Goal: Task Accomplishment & Management: Complete application form

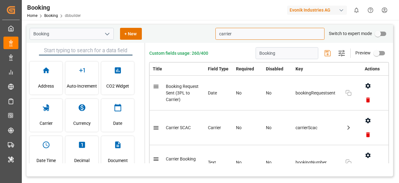
drag, startPoint x: 233, startPoint y: 35, endPoint x: 194, endPoint y: 35, distance: 38.4
click at [194, 35] on div "Booking + New carrier Switch to expert mode" at bounding box center [210, 34] width 367 height 18
paste input "Scac"
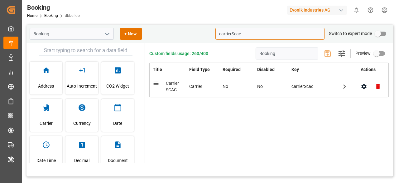
type input "carrierScac"
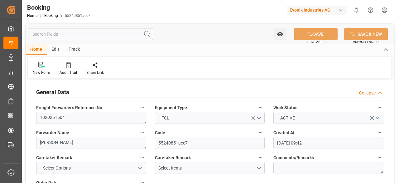
scroll to position [125, 0]
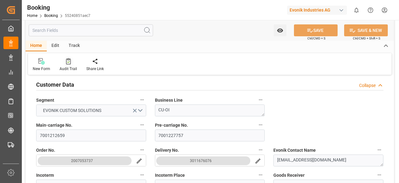
click at [70, 67] on div "Audit Trail" at bounding box center [68, 69] width 17 height 6
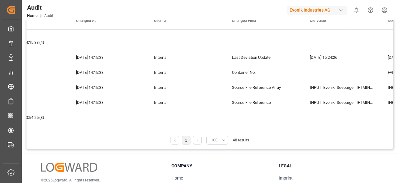
scroll to position [56, 0]
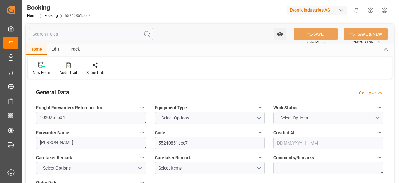
type input "7001227757"
type input "EUNWC"
type input "MYPEN"
type input "21.07.2025 09:42"
type input "21.07.2025"
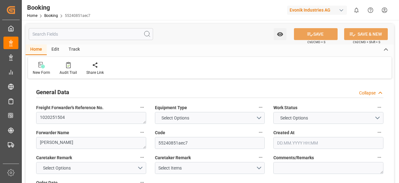
type input "17.09.2025"
type input "28.07.2025"
type input "17.08.2025"
click at [78, 36] on input "text" at bounding box center [91, 34] width 125 height 12
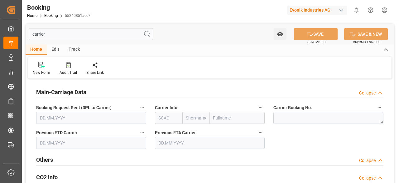
type input "carrier"
click at [260, 104] on button "Carrier Info" at bounding box center [261, 107] width 8 height 8
click at [265, 105] on icon at bounding box center [265, 107] width 7 height 7
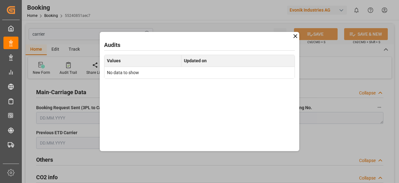
click at [298, 35] on icon at bounding box center [295, 36] width 7 height 7
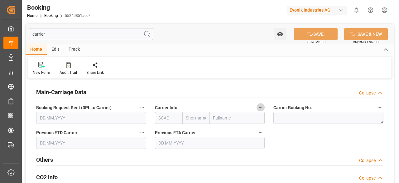
click at [261, 105] on icon "button" at bounding box center [260, 107] width 5 height 5
click at [272, 105] on li "Audits" at bounding box center [273, 107] width 32 height 10
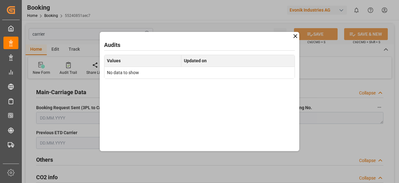
click at [294, 35] on icon at bounding box center [295, 36] width 7 height 7
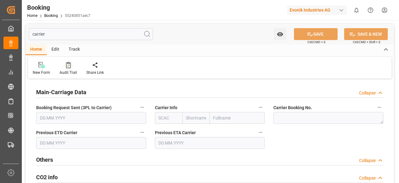
click at [72, 64] on div at bounding box center [68, 64] width 17 height 7
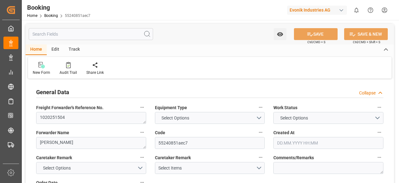
type input "7001227757"
type input "EUNWC"
type input "MYPEN"
type input "21.07.2025 09:42"
type input "21.07.2025"
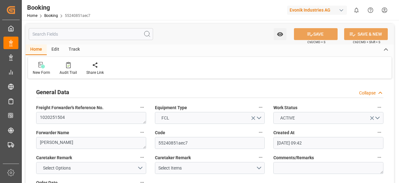
type input "17.09.2025"
type input "28.07.2025"
type input "17.08.2025"
click at [65, 76] on div "New Form Audit Trail Share Link" at bounding box center [210, 68] width 364 height 22
click at [67, 70] on div "Audit Trail" at bounding box center [68, 73] width 17 height 6
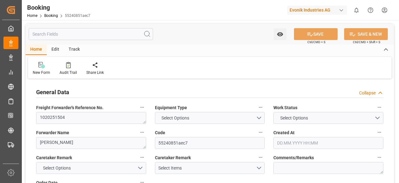
type input "7001227757"
type input "EUNWC"
type input "MYPEN"
type input "21.07.2025 09:42"
type input "21.07.2025"
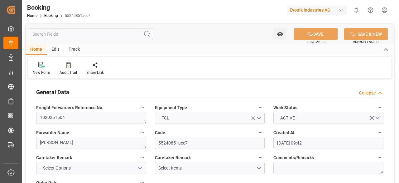
type input "17.09.2025"
type input "28.07.2025"
type input "17.08.2025"
click at [51, 48] on div "Edit" at bounding box center [55, 49] width 17 height 11
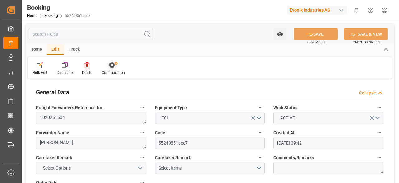
click at [110, 71] on div "Configuration" at bounding box center [113, 73] width 23 height 6
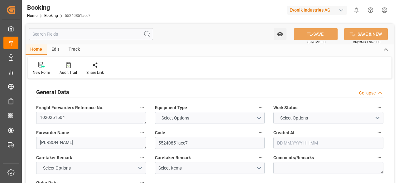
type input "7001227757"
type input "EUNWC"
type input "MYPEN"
type input "21.07.2025 09:42"
type input "21.07.2025"
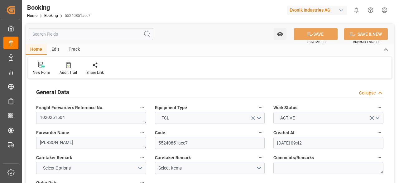
type input "17.09.2025"
type input "28.07.2025"
type input "17.08.2025"
click at [60, 48] on div "Edit" at bounding box center [55, 49] width 17 height 11
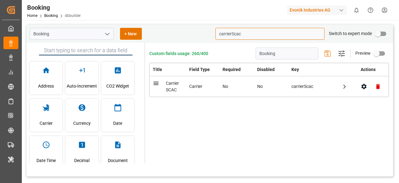
drag, startPoint x: 247, startPoint y: 35, endPoint x: 204, endPoint y: 37, distance: 43.1
click at [204, 37] on div "Booking + New carrierScac Switch to expert mode" at bounding box center [210, 34] width 367 height 18
paste input "ad199a03-f8cd-4615-9e43-1901fa75dca6"
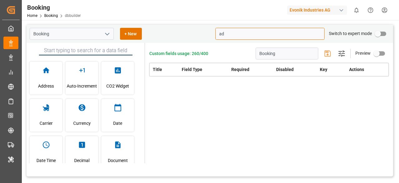
type input "a"
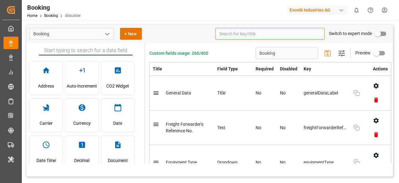
paste input "carrierScac"
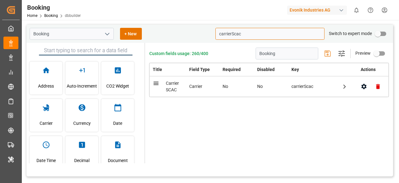
type input "carrierScac"
click at [345, 84] on icon "button" at bounding box center [344, 86] width 3 height 5
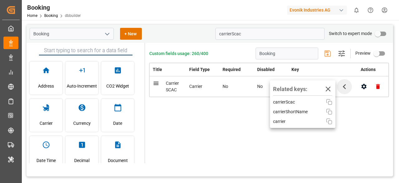
click at [363, 119] on div "Custom fields usage: 260/400 Booking Settings Preview Title Field Type Required…" at bounding box center [269, 103] width 248 height 120
click at [331, 89] on icon "button" at bounding box center [328, 88] width 10 height 10
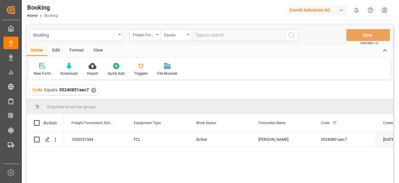
click at [94, 92] on div "✕" at bounding box center [93, 89] width 5 height 5
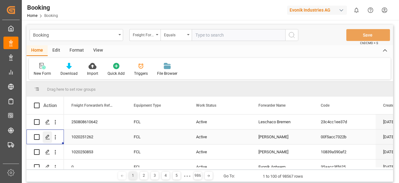
click at [49, 135] on polygon "Press SPACE to select this row." at bounding box center [47, 136] width 3 height 3
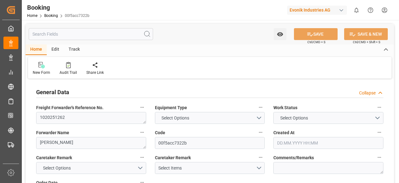
type input "7001189457"
type input "9516416"
type input "Cosco"
type input "COSCO Shipping Co. Ltd."
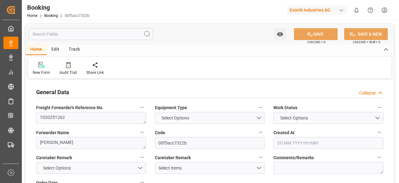
type input "BEANR"
type input "CNSGH"
type input "36"
type input "BEANR"
type input "CNSHG"
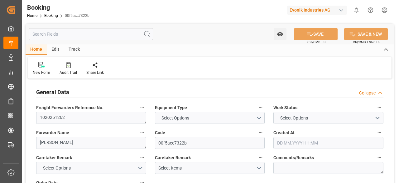
type input "9516416"
type input "06.06.2025 08:45"
type input "06.06.2025"
type input "15.09.2025"
type input "[DATE]"
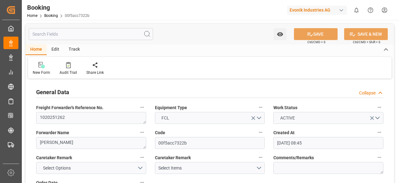
type input "08.07.2025 20:00"
type input "08.07.2025 00:00"
type input "08.07.2025 20:35"
type input "05.07.2025 00:00"
type input "13.08.2025 03:00"
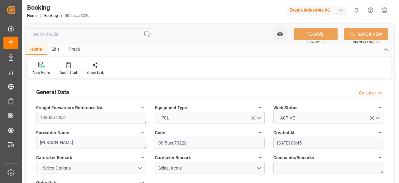
type input "13.08.2025 00:00"
type input "13.08.2025 05:14"
type input "15.08.2025 18:23"
type input "17.08.2025"
type input "08.07.2025 08:02"
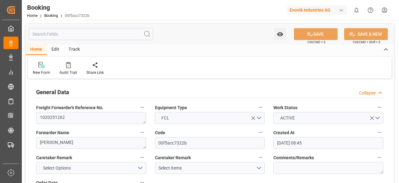
type input "08.07.2025 21:24"
type input "13.08.2025 03:00"
type input "13.08.2025 04:52"
type input "13.08.2025 13:49"
type input "13.08.2025 17:14"
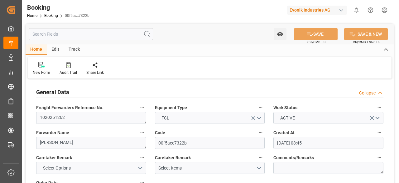
type input "13.08.2025 13:14"
type input "13.08.2025 11:30"
type input "17.08.2025 17:14"
click at [68, 36] on input "text" at bounding box center [91, 34] width 125 height 12
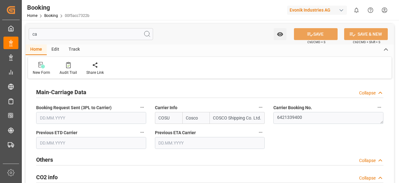
type input "c"
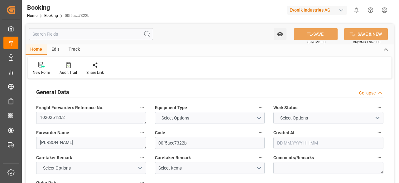
type input "9516416"
type input "BEANR"
type input "CNSGH"
type input "36"
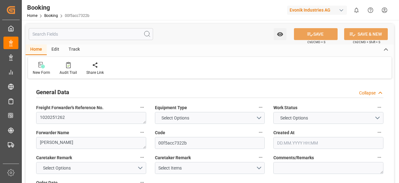
type input "9516416"
type input "06.06.2025 08:45"
type input "06.06.2025"
type input "15.09.2025"
type input "08.07.2025 20:00"
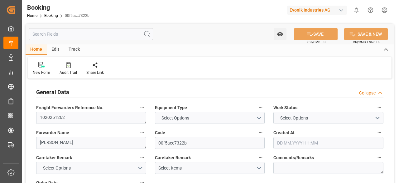
type input "08.07.2025 00:00"
type input "08.07.2025 20:35"
type input "05.07.2025 00:00"
type input "13.08.2025 03:00"
type input "13.08.2025 00:00"
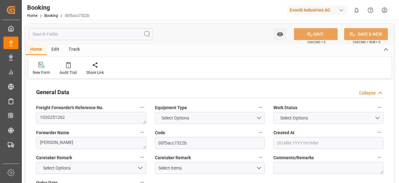
type input "13.08.2025 05:14"
type input "15.08.2025 18:23"
type input "17.08.2025"
type input "08.07.2025 08:02"
type input "08.07.2025 21:24"
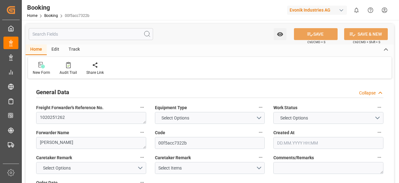
type input "13.08.2025 03:00"
type input "13.08.2025 04:52"
type input "13.08.2025 13:49"
type input "13.08.2025 17:14"
type input "13.08.2025 13:14"
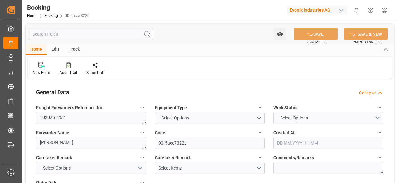
type input "13.08.2025 11:30"
type input "17.08.2025 17:14"
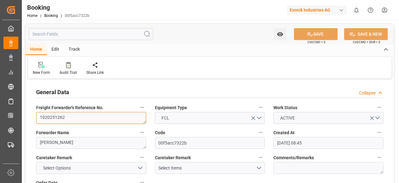
drag, startPoint x: 66, startPoint y: 117, endPoint x: 33, endPoint y: 118, distance: 32.8
click at [33, 118] on div "Freight Forwarder's Reference No. 1020251262" at bounding box center [91, 113] width 119 height 25
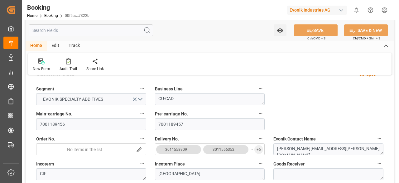
scroll to position [136, 0]
drag, startPoint x: 66, startPoint y: 123, endPoint x: 31, endPoint y: 123, distance: 34.6
click at [117, 57] on div "New Form Audit Trail Share Link" at bounding box center [210, 64] width 364 height 22
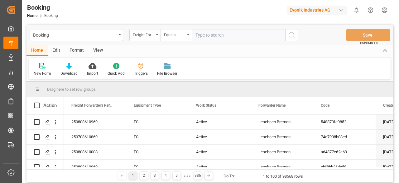
click at [149, 30] on div "Freight Forwarder's Reference No." at bounding box center [145, 35] width 31 height 12
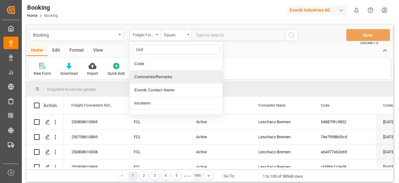
type input "code"
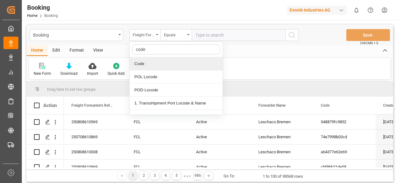
click at [154, 61] on div "Code" at bounding box center [176, 63] width 93 height 13
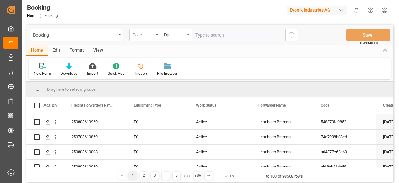
click at [200, 37] on input "text" at bounding box center [239, 35] width 94 height 12
type input "55240851aec7"
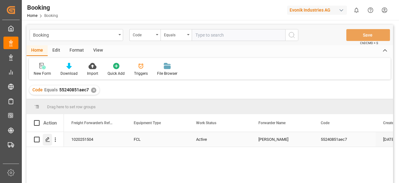
click at [46, 137] on icon "Press SPACE to select this row." at bounding box center [47, 139] width 5 height 5
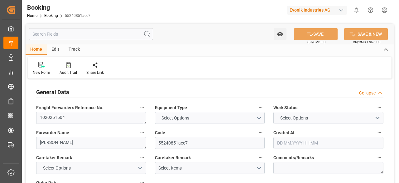
type input "7001227757"
type input "EUNWC"
type input "MYPEN"
type input "21.07.2025 09:42"
type input "21.07.2025"
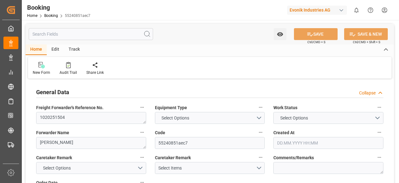
type input "17.09.2025"
type input "28.07.2025"
type input "[DATE]"
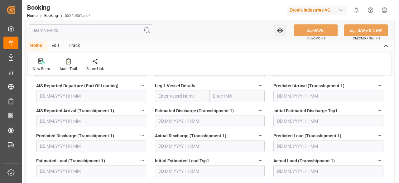
scroll to position [1593, 0]
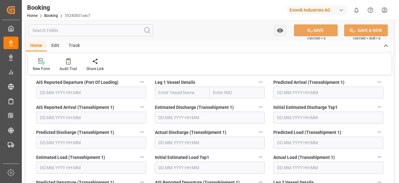
click at [79, 27] on input "text" at bounding box center [91, 30] width 125 height 12
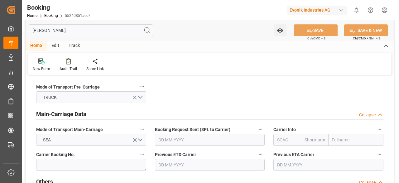
scroll to position [64, 0]
click at [288, 139] on input "text" at bounding box center [287, 139] width 27 height 12
click at [45, 32] on input "[PERSON_NAME]" at bounding box center [91, 30] width 125 height 12
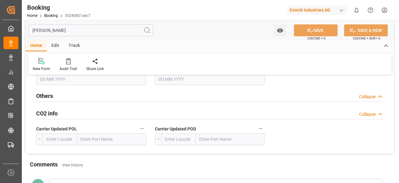
scroll to position [0, 0]
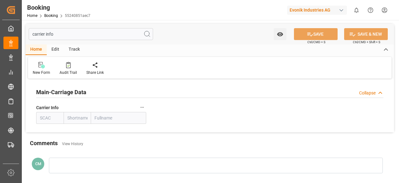
type input "carrier info"
click at [142, 107] on icon "button" at bounding box center [142, 107] width 5 height 5
click at [152, 110] on li "Audits" at bounding box center [154, 107] width 32 height 10
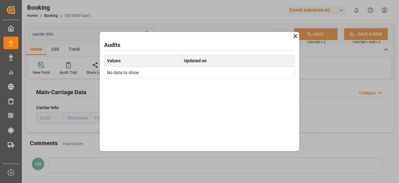
click at [297, 38] on icon at bounding box center [295, 36] width 7 height 7
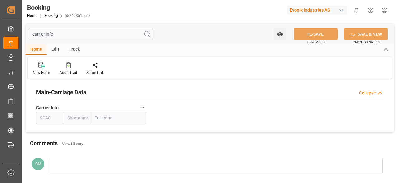
click at [49, 118] on input "text" at bounding box center [49, 118] width 27 height 12
click at [79, 120] on input "text" at bounding box center [77, 118] width 27 height 12
click at [103, 117] on input "text" at bounding box center [118, 118] width 55 height 12
drag, startPoint x: 56, startPoint y: 33, endPoint x: 1, endPoint y: 44, distance: 56.6
click at [1, 44] on div "Created by potrace 1.15, written by Peter Selinger 2001-2017 Created by potrace…" at bounding box center [199, 91] width 399 height 183
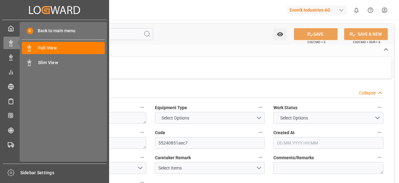
type input "7001227757"
type input "EUNWC"
type input "MYPEN"
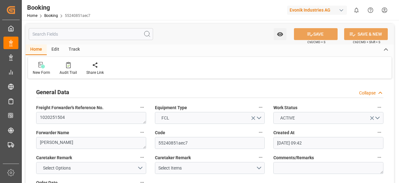
type input "21.07.2025 09:42"
type input "21.07.2025"
type input "17.09.2025"
type input "28.07.2025"
type input "[DATE]"
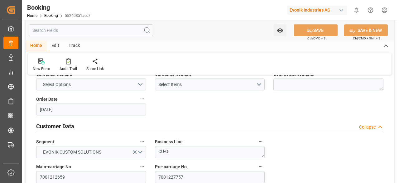
scroll to position [86, 0]
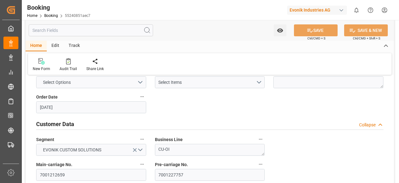
click at [52, 27] on input "text" at bounding box center [91, 30] width 125 height 12
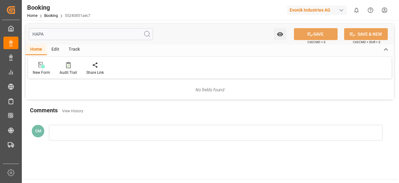
scroll to position [0, 0]
type input "H"
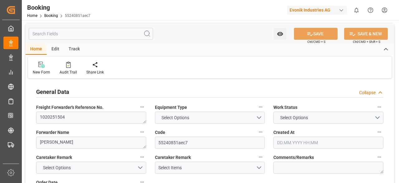
type input "7001227757"
type input "EUNWC"
type input "MYPEN"
type input "21.07.2025 09:42"
type input "21.07.2025"
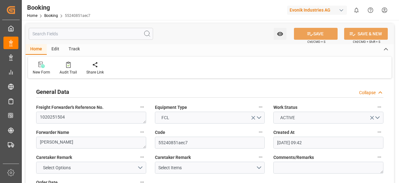
type input "17.09.2025"
type input "28.07.2025"
type input "[DATE]"
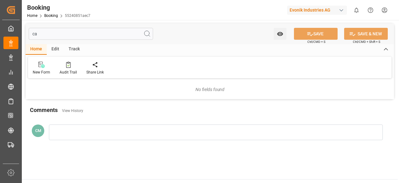
type input "c"
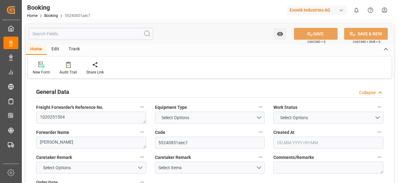
type input "28.07.2025"
type input "EUNWC"
type input "MYPEN"
type input "21.07.2025 09:42"
type input "21.07.2025"
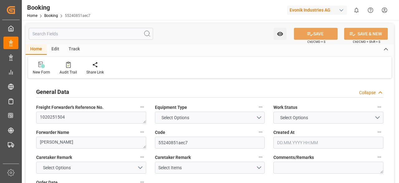
type input "17.09.2025"
type input "[DATE]"
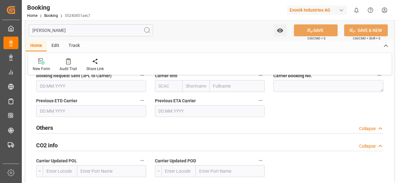
scroll to position [0, 0]
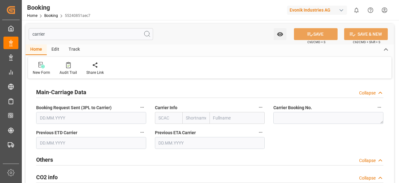
type input "carrier"
click at [175, 115] on input "text" at bounding box center [168, 118] width 27 height 12
click at [183, 108] on label "Carrier Info" at bounding box center [210, 107] width 110 height 9
click at [257, 108] on button "Carrier Info" at bounding box center [261, 107] width 8 height 8
click at [233, 106] on div at bounding box center [199, 91] width 399 height 183
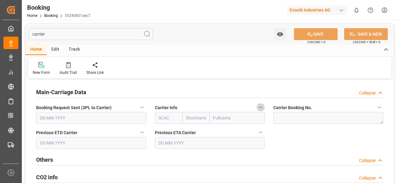
click at [258, 106] on button "Carrier Info" at bounding box center [261, 107] width 8 height 8
click at [214, 106] on div at bounding box center [199, 91] width 399 height 183
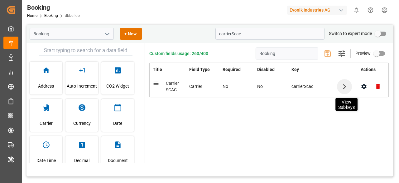
click at [344, 88] on icon "button" at bounding box center [345, 86] width 10 height 10
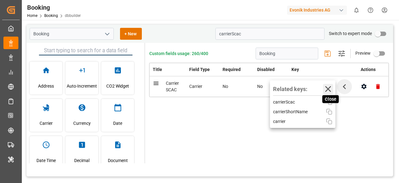
click at [331, 91] on icon "button" at bounding box center [328, 88] width 10 height 10
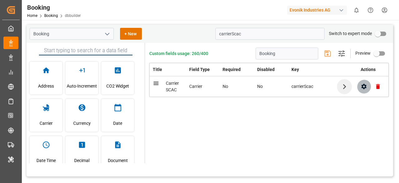
click at [360, 86] on button "button" at bounding box center [364, 86] width 14 height 14
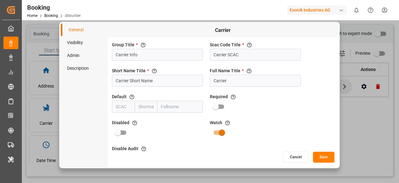
click at [298, 157] on button "Cancel" at bounding box center [296, 156] width 26 height 11
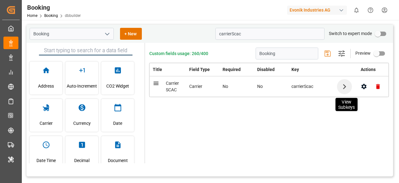
click at [340, 86] on icon "button" at bounding box center [345, 86] width 10 height 10
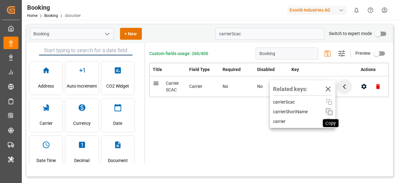
click at [327, 114] on icon "button" at bounding box center [329, 111] width 7 height 7
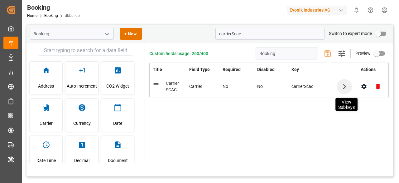
click at [346, 90] on icon "button" at bounding box center [345, 86] width 10 height 10
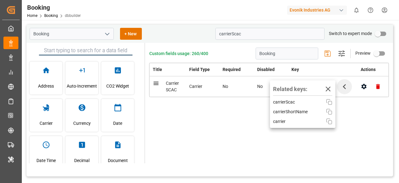
click at [330, 93] on div "Related keys: Close" at bounding box center [302, 89] width 59 height 12
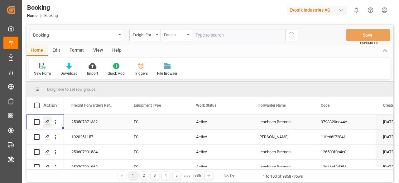
click at [49, 119] on div "Press SPACE to select this row." at bounding box center [47, 122] width 9 height 12
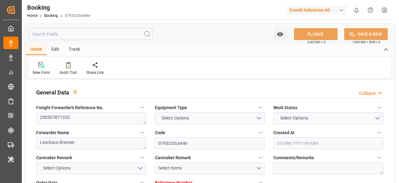
type input "7001168985"
type input "9619945"
type input "Hapag [PERSON_NAME]"
type input "Hapag [PERSON_NAME] Aktiengesellschaft"
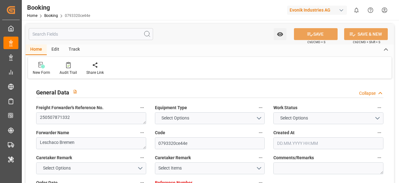
type input "NLRTM"
type input "AUBNE"
type input "53"
type input "MYTPP"
type input "0"
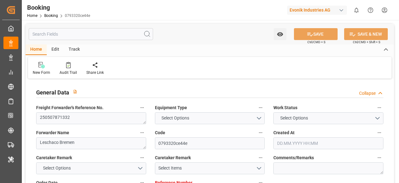
type input "-53"
type input "NLRTM"
type input "AUBNE"
type input "9295361"
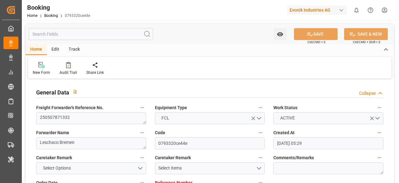
type input "[DATE] 05:29"
type input "[DATE]"
type input "[DATE] 00:00"
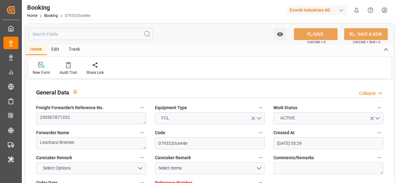
type input "[DATE] 00:00"
type input "[DATE]"
type input "[DATE] 00:00"
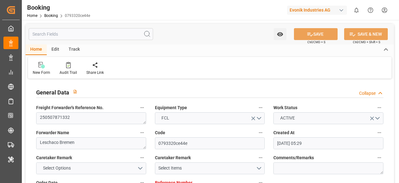
type input "[DATE] 00:00"
type input "[DATE]"
type input "[DATE] 21:12"
type input "[DATE] 19:05"
type input "[DATE] 05:30"
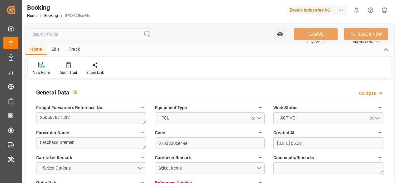
type input "[DATE] 00:00"
type input "[DATE]"
type input "[DATE] 05:36"
type input "[DATE] 18:30"
type input "[DATE] 00:00"
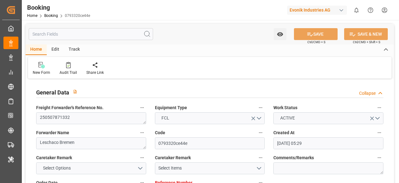
type input "[DATE] 01:20"
type input "[DATE] 14:00"
type input "[DATE] 00:00"
type input "[DATE] 14:48"
type input "[DATE] 18:18"
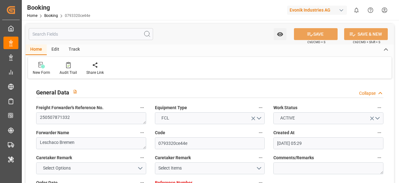
type input "[DATE]"
type input "[DATE] 11:11"
type input "[DATE]"
type input "[DATE] 13:53"
type input "[DATE] 22:44"
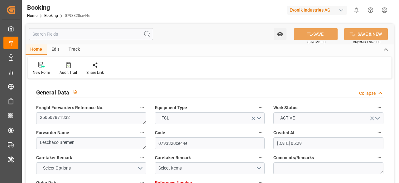
type input "[DATE] 18:30"
type input "[DATE] 01:24"
type input "[DATE] 01:36"
type input "[DATE] 14:38"
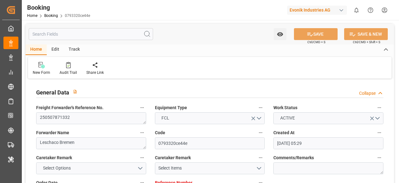
type input "[DATE] 20:47"
type input "[DATE] 11:08"
type input "[DATE] 14:00"
type input "[DATE] 15:07"
type input "[DATE] 05:30"
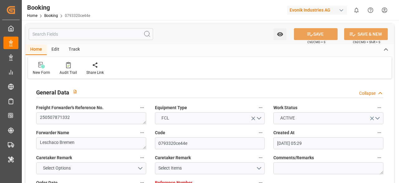
type input "[DATE] 05:30"
type input "[DATE] 19:26"
type input "[DATE] 05:36"
type input "[DATE] 09:39"
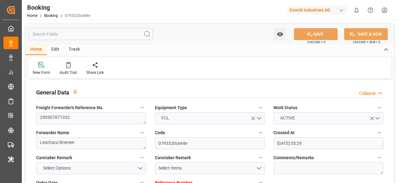
type input "[DATE] 09:39"
click at [63, 37] on input "text" at bounding box center [91, 34] width 125 height 12
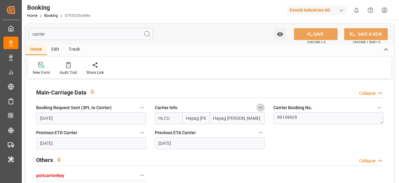
click at [261, 108] on icon "button" at bounding box center [260, 107] width 5 height 5
click at [270, 118] on li "Audits" at bounding box center [277, 117] width 41 height 10
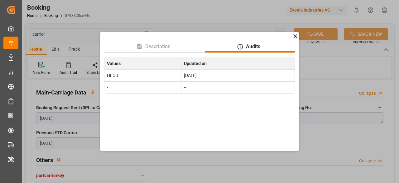
click at [296, 36] on icon at bounding box center [296, 36] width 4 height 4
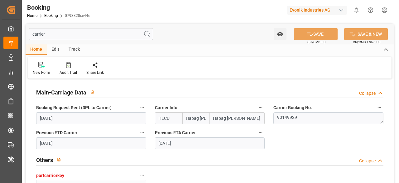
click at [104, 29] on input "carrier" at bounding box center [91, 34] width 125 height 12
type input "c"
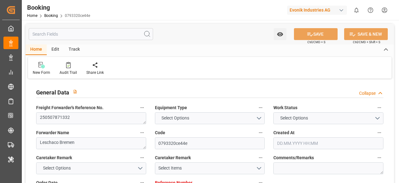
type input "7001168985"
type input "9619945"
type input "NLRTM"
type input "AUBNE"
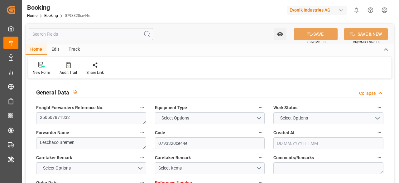
type input "53"
type input "MYTPP"
type input "0"
type input "-53"
type input "9295361"
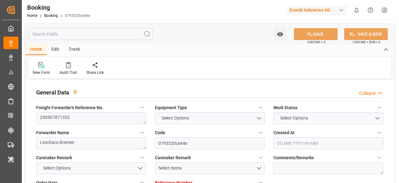
type input "9295361"
type input "[DATE] 05:29"
type input "[DATE]"
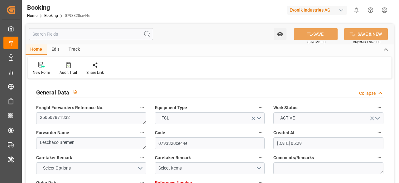
type input "[DATE] 00:00"
type input "[DATE]"
type input "[DATE] 00:00"
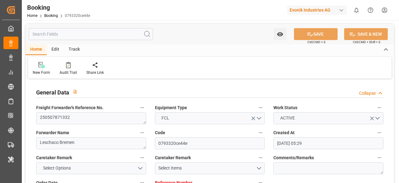
type input "[DATE] 00:00"
type input "[DATE] 21:12"
type input "[DATE] 19:05"
type input "[DATE] 05:30"
type input "[DATE] 00:00"
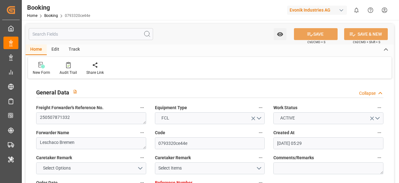
type input "[DATE] 05:36"
type input "[DATE] 18:30"
type input "[DATE] 00:00"
type input "[DATE] 01:20"
type input "[DATE] 14:00"
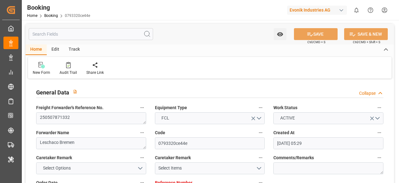
type input "[DATE] 00:00"
type input "[DATE] 14:48"
type input "[DATE] 18:18"
type input "[DATE]"
type input "[DATE] 11:11"
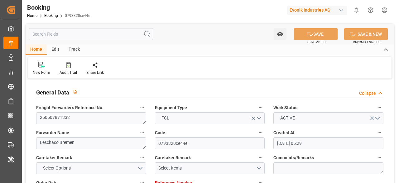
type input "[DATE]"
type input "[DATE] 13:53"
type input "[DATE] 22:44"
type input "[DATE] 18:30"
type input "[DATE] 01:24"
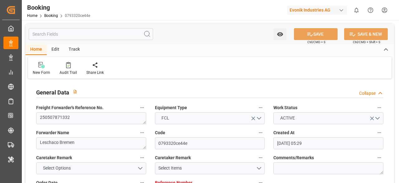
type input "[DATE] 01:36"
type input "[DATE] 14:38"
type input "[DATE] 20:47"
type input "[DATE] 11:08"
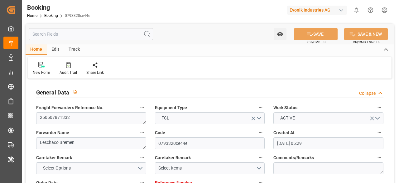
type input "[DATE] 14:00"
type input "[DATE] 15:07"
type input "[DATE] 05:30"
type input "[DATE] 19:26"
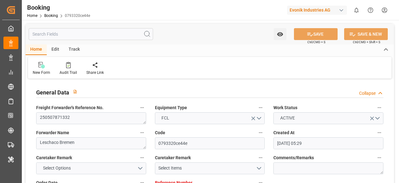
type input "[DATE] 05:36"
type input "[DATE] 09:39"
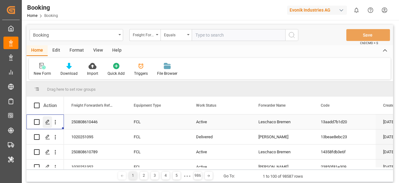
click at [51, 125] on div "Press SPACE to select this row." at bounding box center [47, 122] width 9 height 12
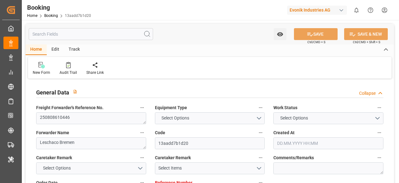
type input "7001223962"
type input "9736107"
type input "Hapag [PERSON_NAME]"
type input "Hapag [PERSON_NAME] Aktiengesellschaft"
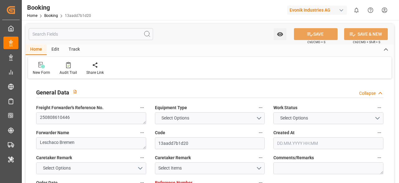
type input "NLRTM"
type input "SGSIN"
type input "0"
type input "NLRTM"
type input "SGSIN"
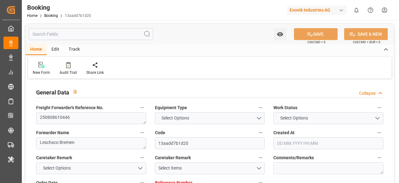
type input "9736107"
type input "[DATE] 09:26"
type input "[DATE]"
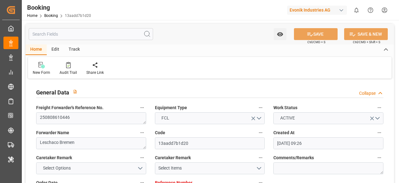
type input "[DATE]"
type input "[DATE] 00:00"
type input "[DATE] 12:44"
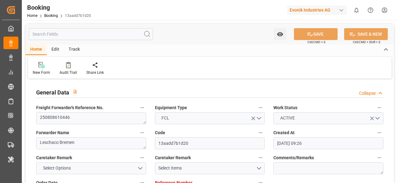
type input "[DATE] 12:18"
type input "[DATE] 04:00"
type input "[DATE] 00:00"
type input "[DATE]"
type input "[DATE] 11:12"
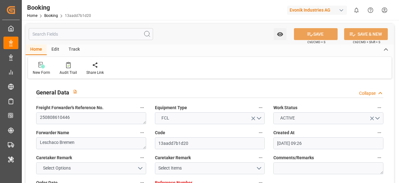
type input "[DATE]"
type input "[DATE] 15:19"
type input "[DATE] 18:09"
type input "[DATE] 22:24"
type input "[DATE] 04:00"
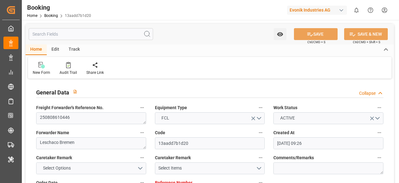
type input "[DATE] 16:22"
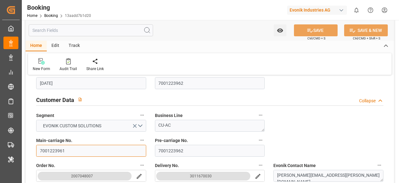
drag, startPoint x: 75, startPoint y: 149, endPoint x: 22, endPoint y: 152, distance: 52.8
click at [69, 30] on input "text" at bounding box center [91, 30] width 125 height 12
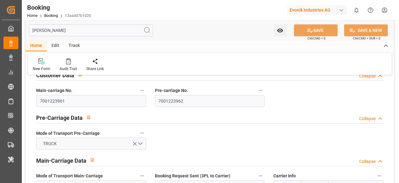
scroll to position [0, 0]
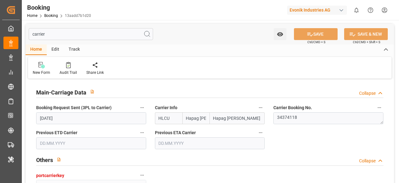
type input "carrier"
click at [260, 107] on icon "button" at bounding box center [260, 107] width 5 height 5
click at [273, 109] on li "Description" at bounding box center [277, 107] width 41 height 10
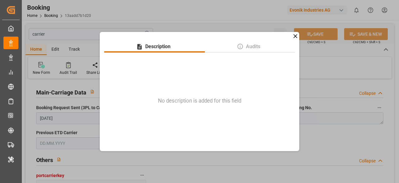
click at [293, 37] on icon at bounding box center [295, 36] width 7 height 7
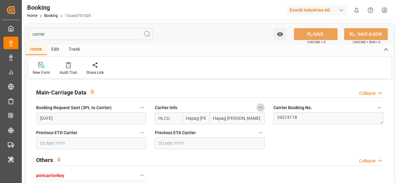
click at [262, 108] on icon "button" at bounding box center [260, 107] width 5 height 5
click at [267, 117] on icon at bounding box center [265, 117] width 7 height 7
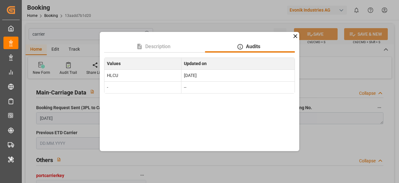
click at [295, 37] on icon at bounding box center [296, 36] width 4 height 4
